Goal: Transaction & Acquisition: Book appointment/travel/reservation

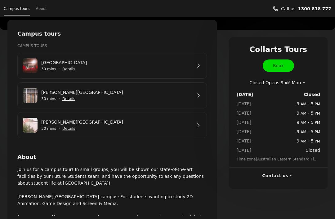
scroll to position [99, 0]
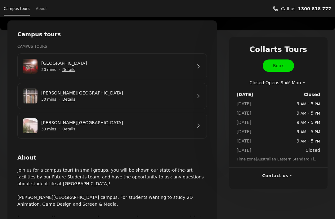
click at [30, 219] on button "Show more" at bounding box center [29, 222] width 25 height 7
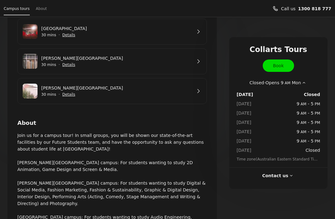
scroll to position [136, 0]
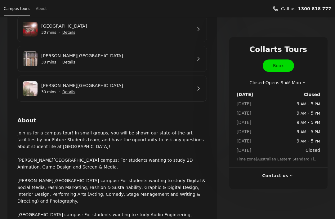
click at [192, 87] on link "[PERSON_NAME][GEOGRAPHIC_DATA]" at bounding box center [116, 85] width 150 height 7
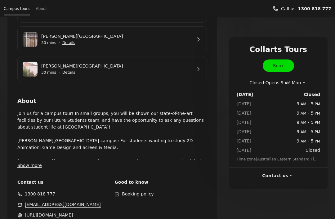
click at [29, 167] on button "Show more" at bounding box center [29, 166] width 25 height 7
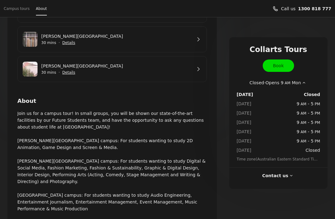
click at [192, 69] on link "[PERSON_NAME][GEOGRAPHIC_DATA]" at bounding box center [116, 66] width 150 height 7
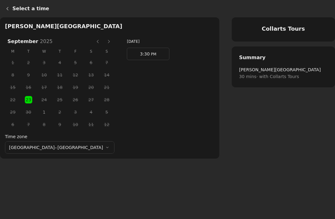
click at [5, 9] on icon "Back" at bounding box center [7, 8] width 5 height 5
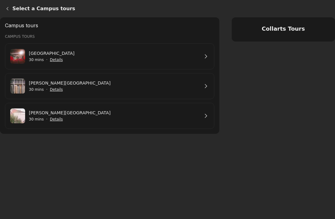
click at [57, 89] on span "Show details for Cromwell St Campus" at bounding box center [57, 90] width 14 height 14
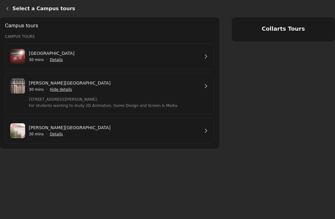
click at [55, 133] on span "Show details for George St Campus" at bounding box center [57, 134] width 14 height 14
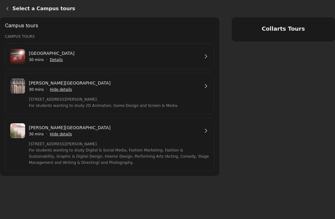
click at [199, 131] on link "[PERSON_NAME][GEOGRAPHIC_DATA]" at bounding box center [114, 127] width 170 height 7
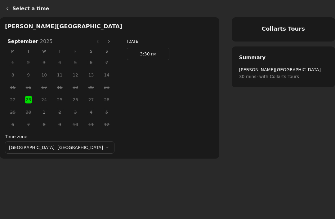
click at [39, 116] on span "1" at bounding box center [43, 112] width 9 height 9
click at [104, 42] on button "Next month" at bounding box center [109, 42] width 10 height 10
click at [93, 45] on button "Previous month" at bounding box center [98, 42] width 10 height 10
click at [136, 54] on link "3:30 PM" at bounding box center [148, 54] width 42 height 12
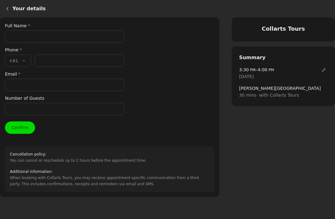
click at [74, 39] on input "Full Name *" at bounding box center [64, 36] width 119 height 12
type input "[PERSON_NAME]"
click at [55, 61] on input "Phone number *" at bounding box center [79, 61] width 89 height 12
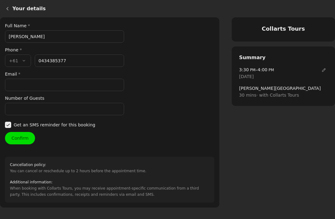
click at [84, 81] on input "Email *" at bounding box center [64, 85] width 119 height 12
type input "434 385 377"
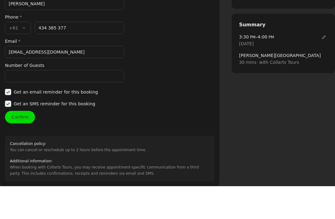
type input "[EMAIL_ADDRESS][DOMAIN_NAME]"
click at [35, 103] on input "Number of Guests" at bounding box center [64, 109] width 119 height 12
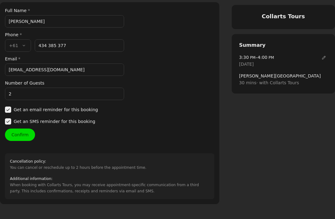
type input "2"
click at [22, 133] on button "Confirm" at bounding box center [20, 135] width 30 height 12
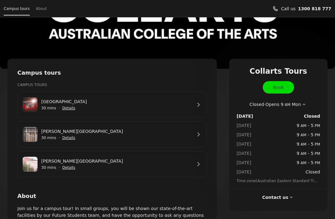
click at [192, 135] on link "[PERSON_NAME][GEOGRAPHIC_DATA]" at bounding box center [116, 131] width 150 height 7
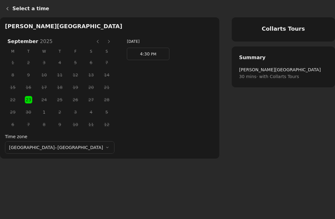
click at [9, 6] on icon "Back" at bounding box center [7, 8] width 5 height 5
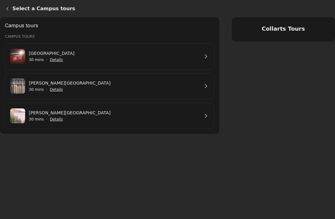
click at [55, 118] on span "Show details for George St Campus" at bounding box center [57, 120] width 14 height 14
